Goal: Navigation & Orientation: Find specific page/section

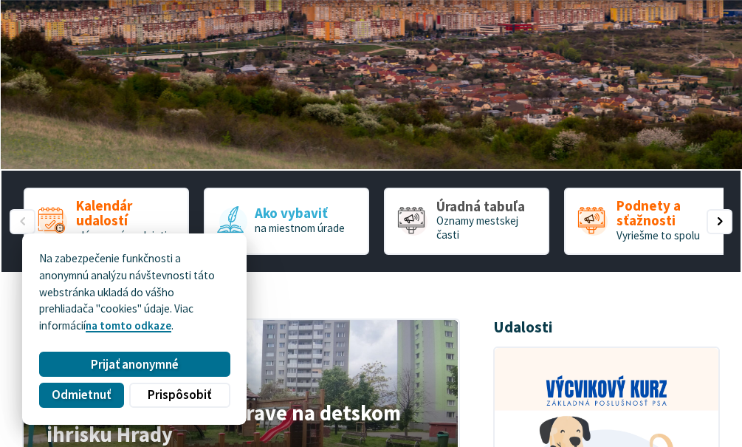
scroll to position [295, 0]
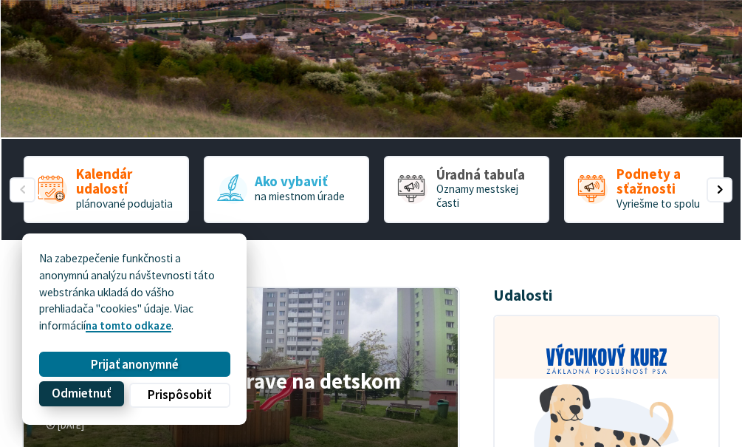
click at [81, 393] on span "Odmietnuť" at bounding box center [81, 394] width 59 height 16
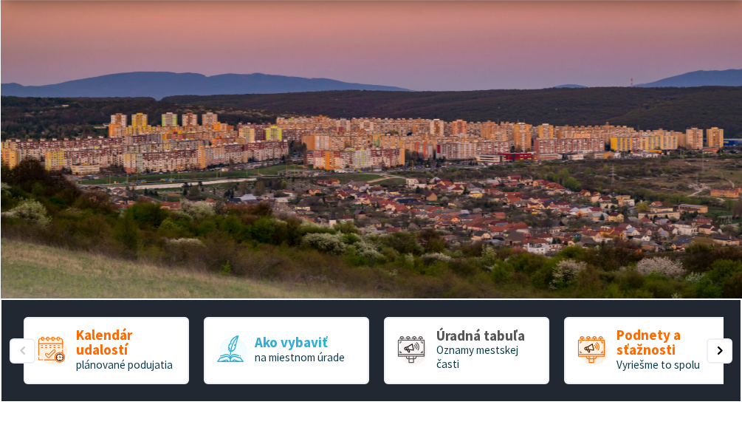
scroll to position [221, 0]
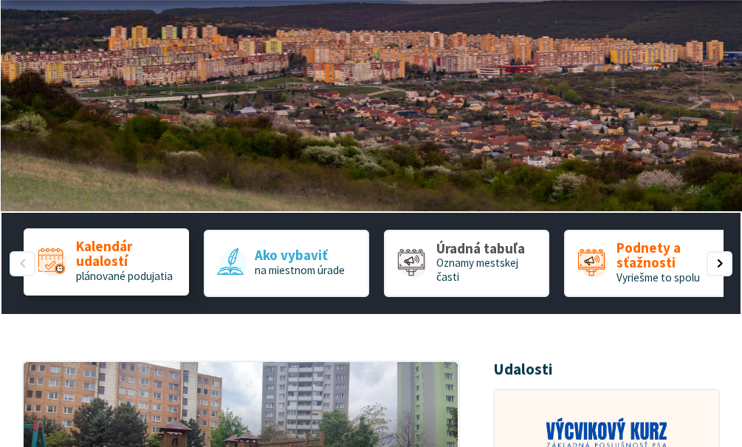
click at [106, 278] on span "plánované podujatia" at bounding box center [124, 276] width 97 height 14
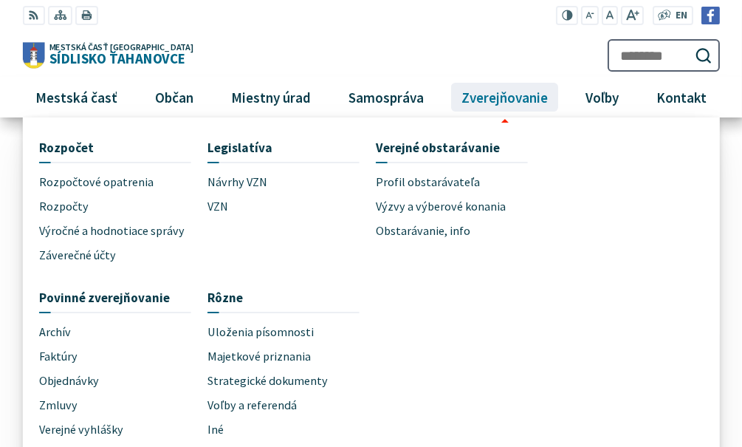
click at [500, 100] on span "Zverejňovanie" at bounding box center [503, 97] width 97 height 40
